Goal: Find specific page/section: Find specific page/section

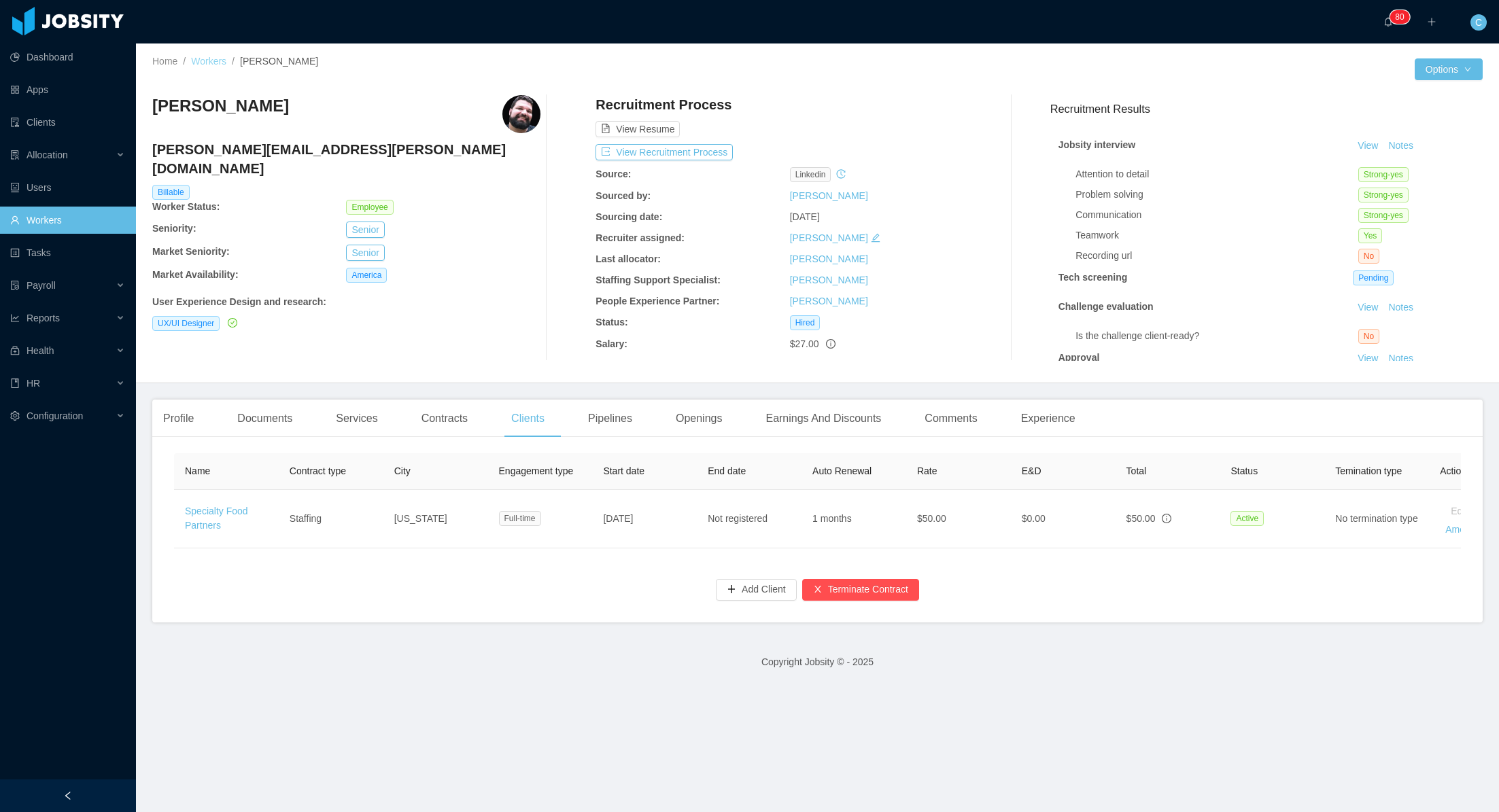
click at [214, 61] on link "Workers" at bounding box center [209, 60] width 35 height 11
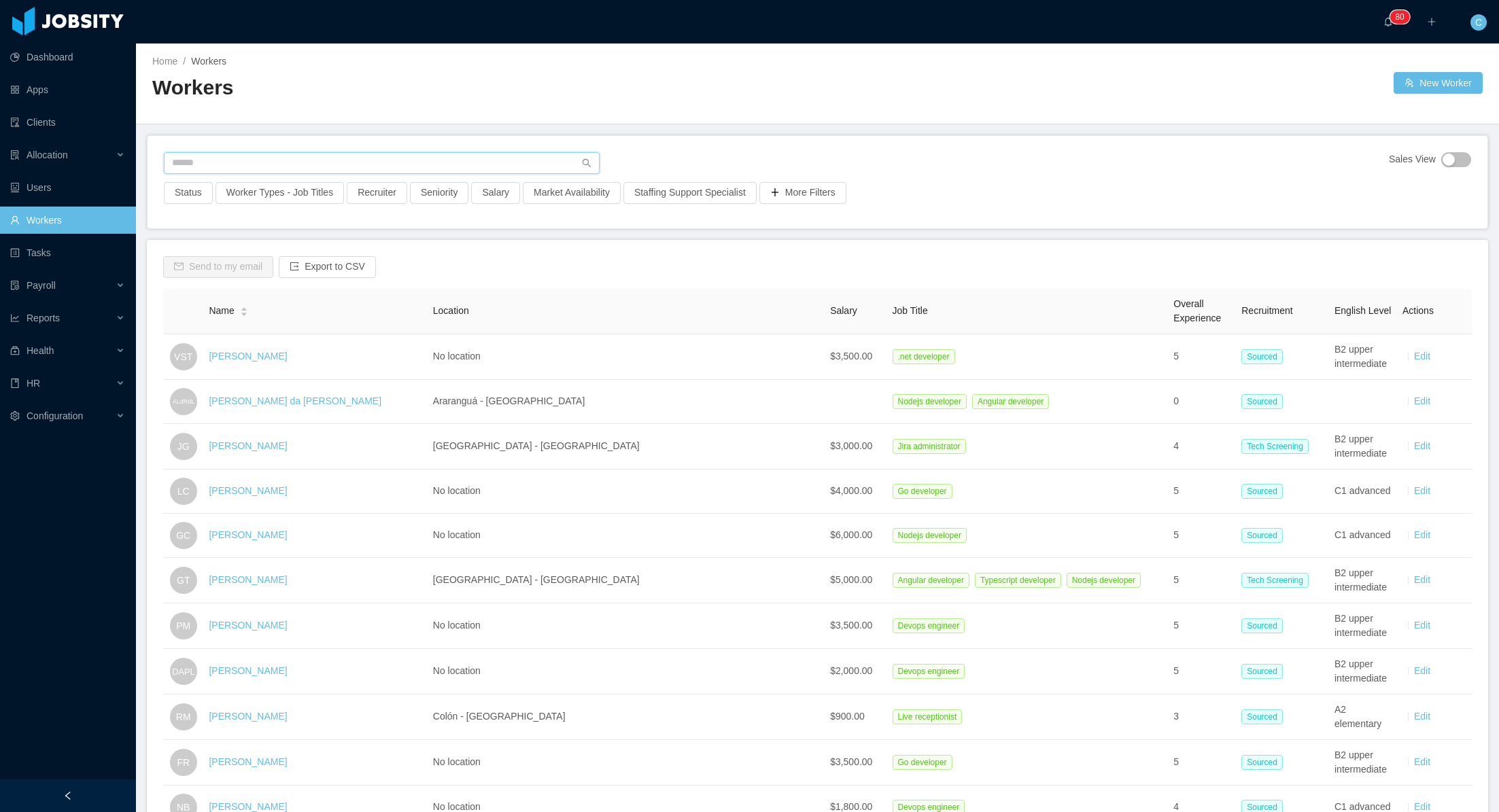
click at [246, 166] on input "text" at bounding box center [381, 163] width 436 height 21
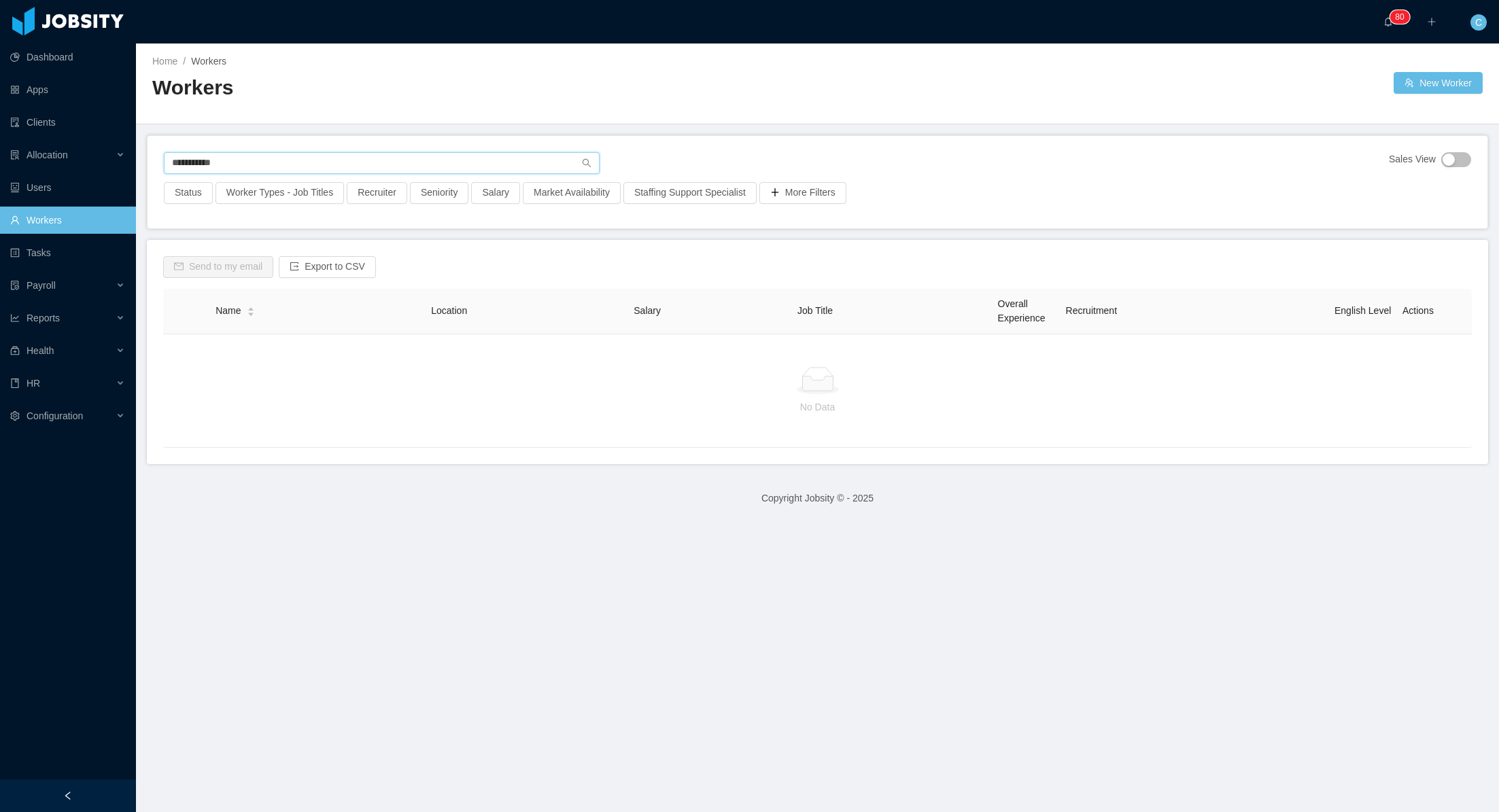
type input "**********"
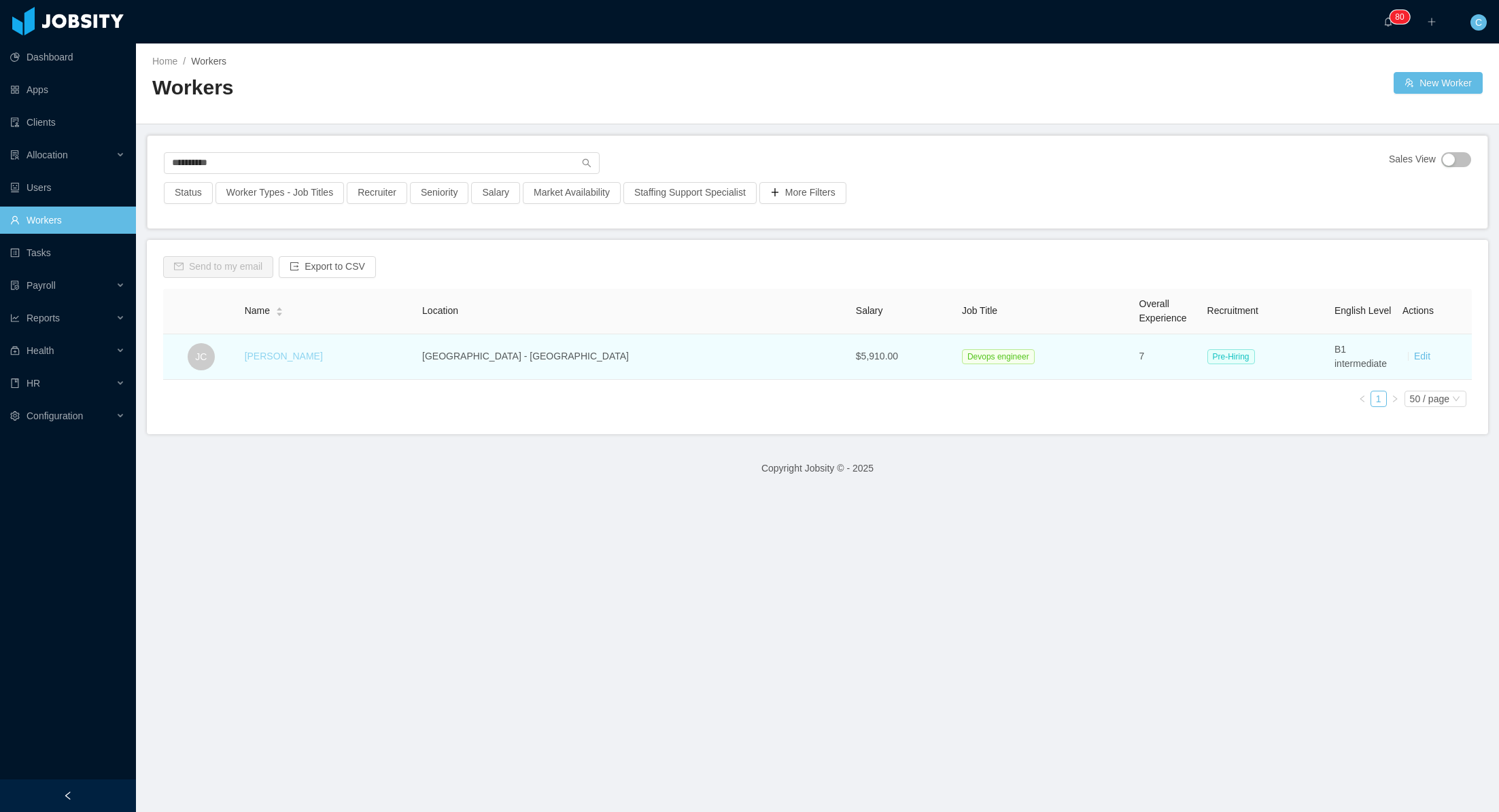
click at [299, 356] on link "[PERSON_NAME]" at bounding box center [283, 356] width 79 height 11
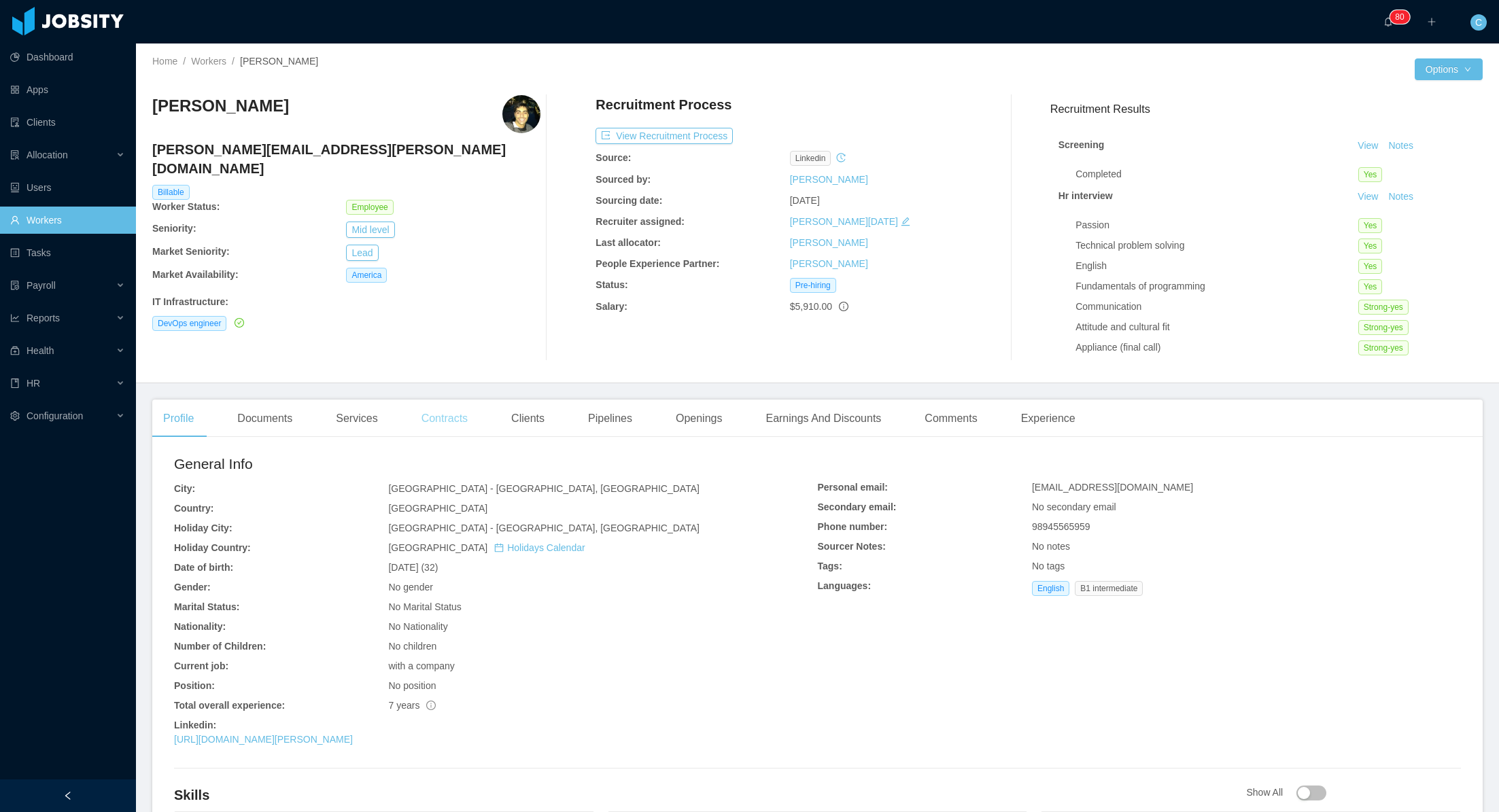
click at [457, 424] on div "Contracts" at bounding box center [444, 418] width 68 height 38
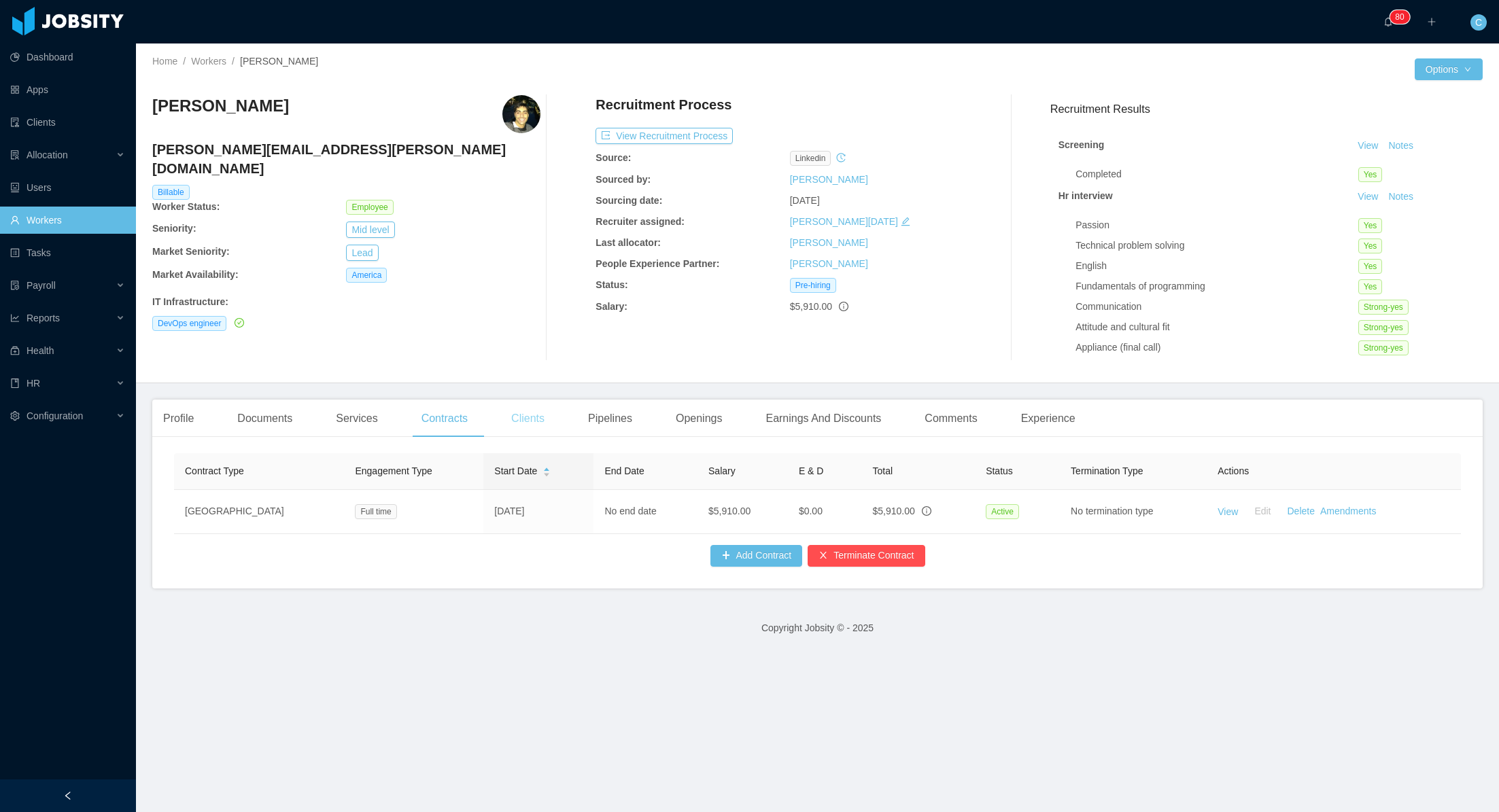
click at [538, 416] on div "Clients" at bounding box center [528, 418] width 55 height 38
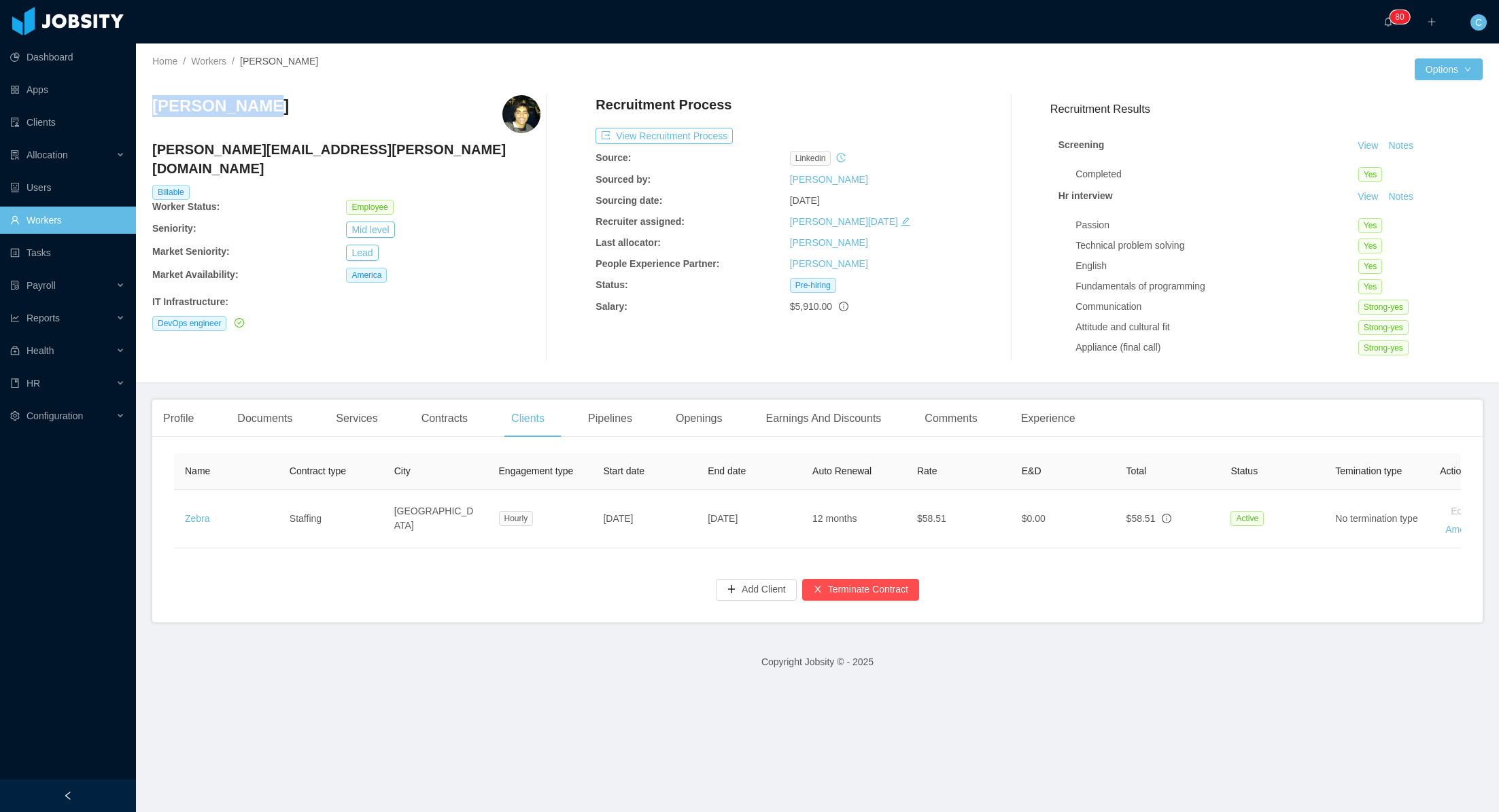
drag, startPoint x: 151, startPoint y: 106, endPoint x: 244, endPoint y: 105, distance: 93.0
click at [244, 105] on h3 "[PERSON_NAME]" at bounding box center [220, 106] width 137 height 21
copy h3 "[PERSON_NAME]"
